Goal: Check status: Check status

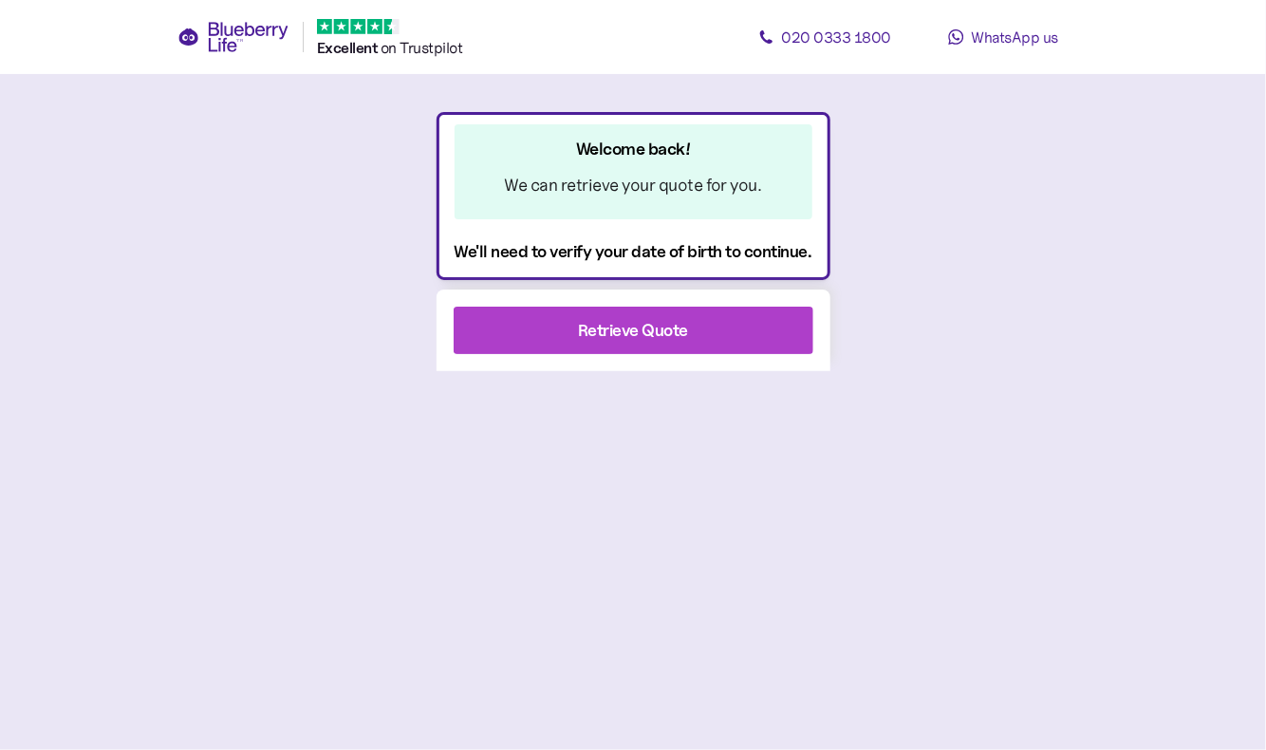
click at [691, 328] on div "Retrieve Quote" at bounding box center [633, 330] width 308 height 46
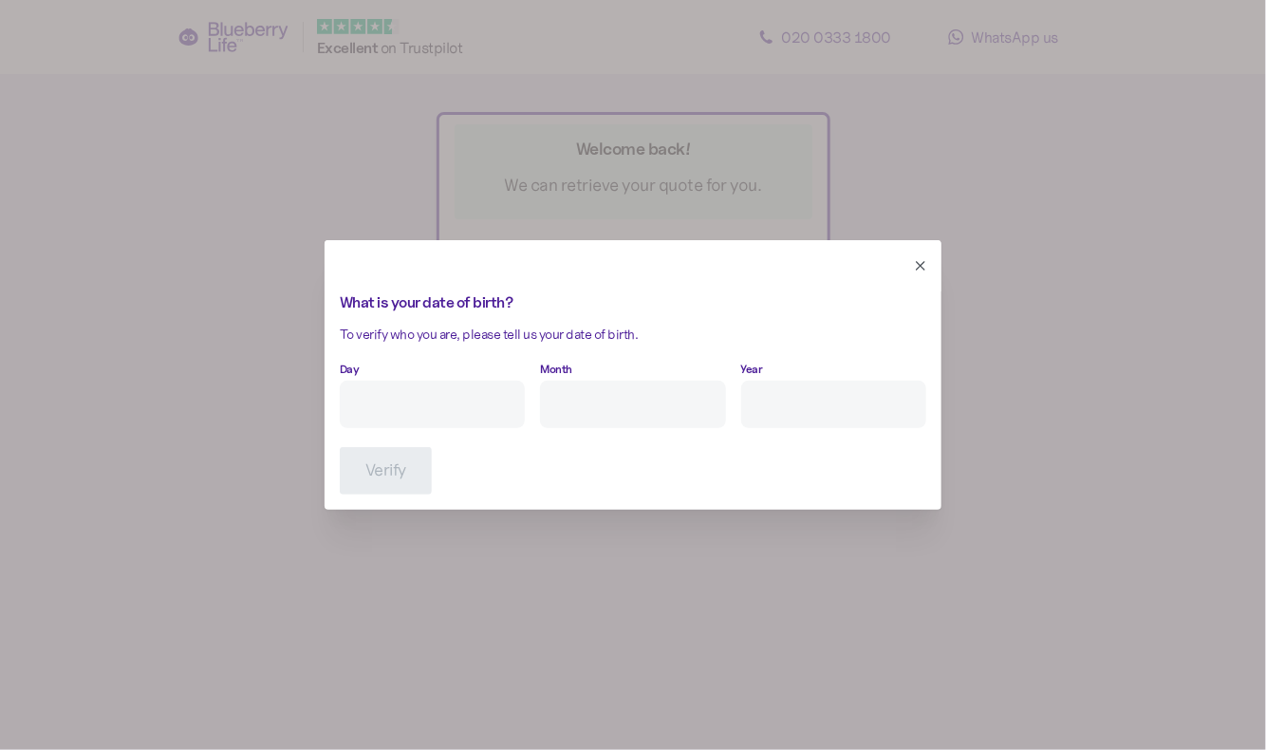
click at [430, 399] on input "Day" at bounding box center [432, 403] width 185 height 47
type input "3"
type input "11"
type input "****"
click at [393, 485] on span "Verify" at bounding box center [385, 471] width 41 height 46
